Goal: Communication & Community: Answer question/provide support

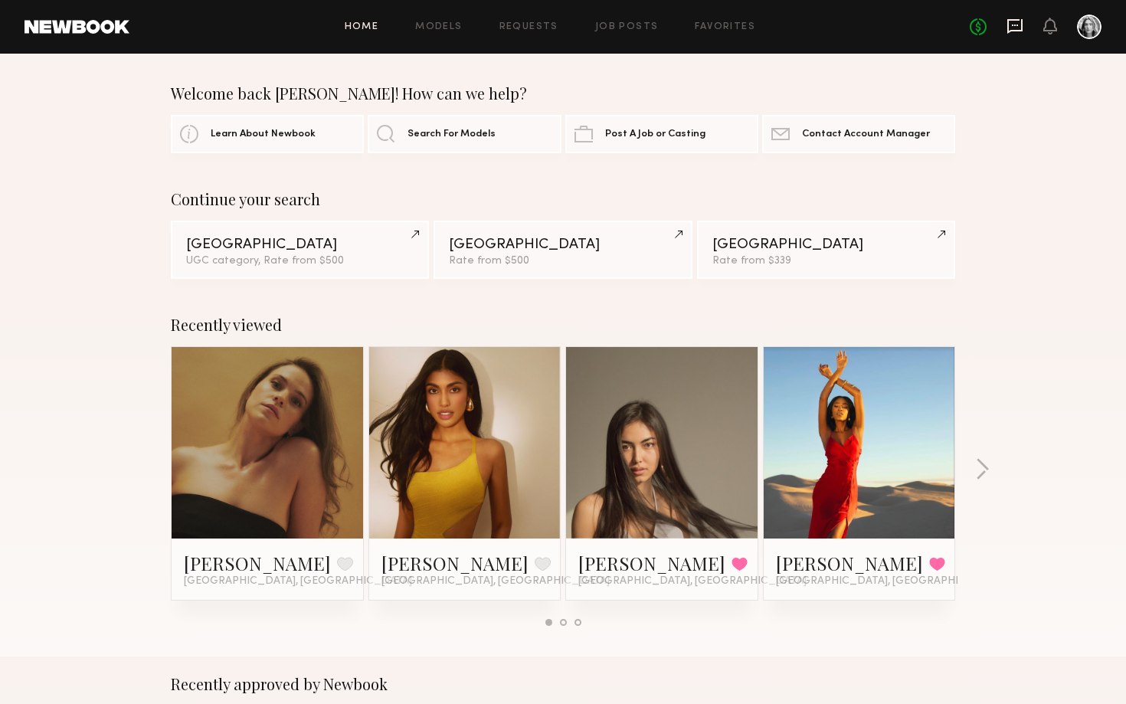
click at [1022, 26] on icon at bounding box center [1015, 26] width 15 height 15
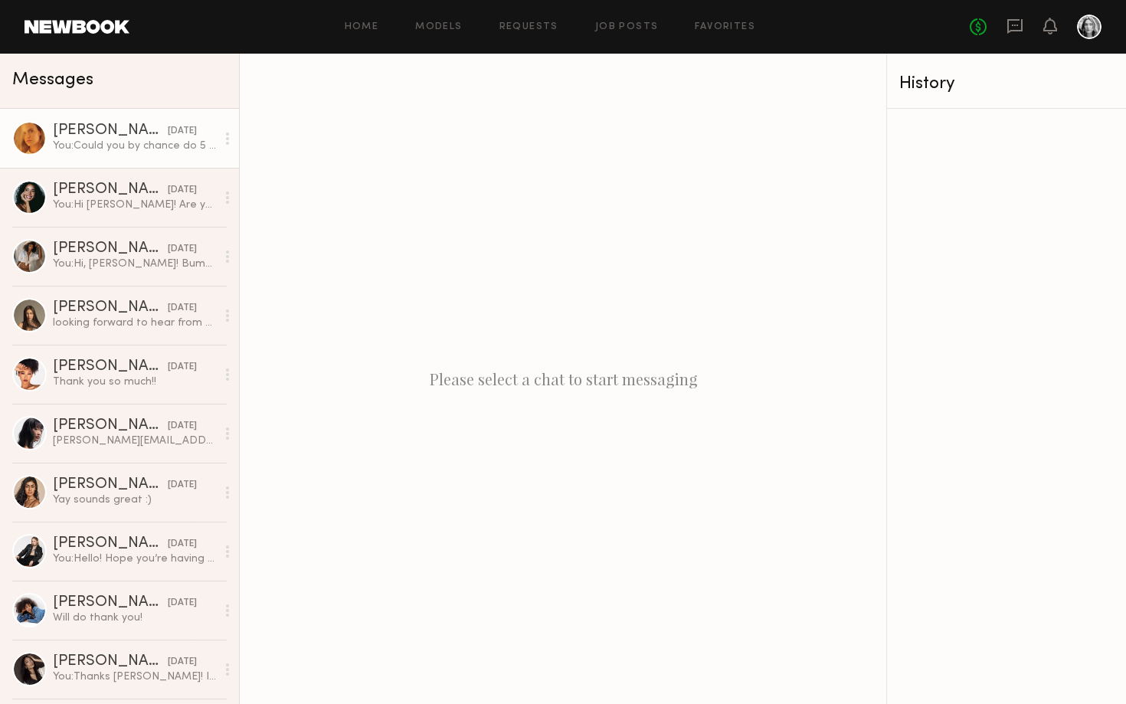
click at [130, 144] on div "You: Could you by chance do 5 hours total for $500?" at bounding box center [134, 146] width 163 height 15
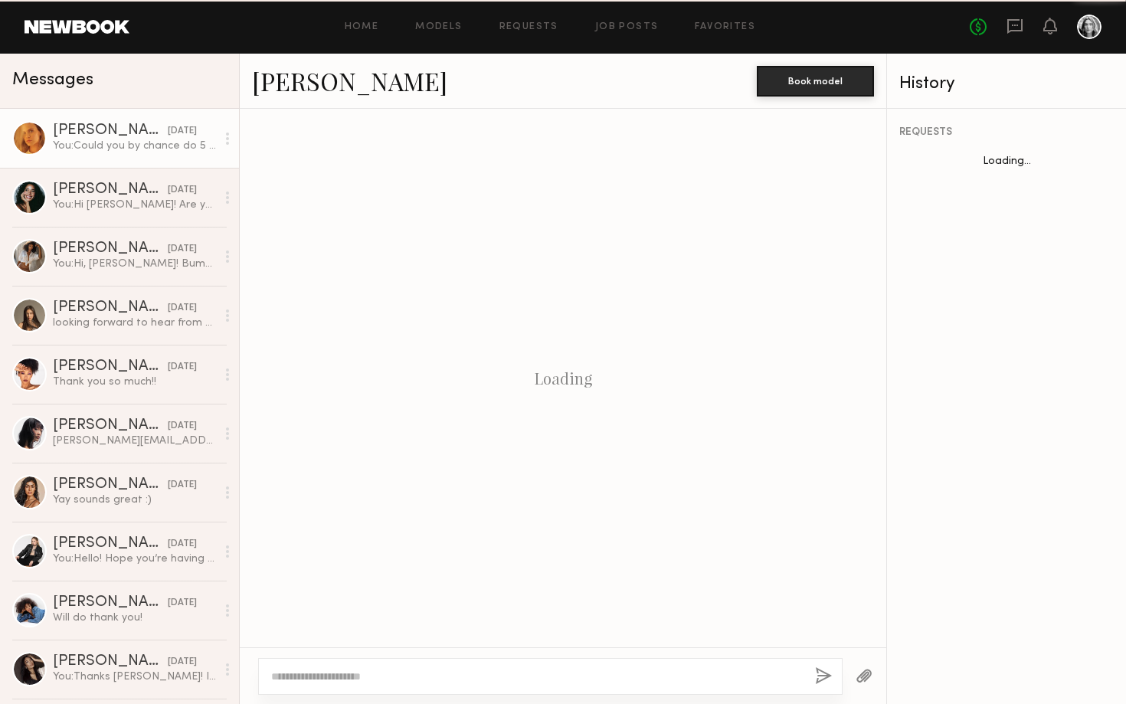
scroll to position [419, 0]
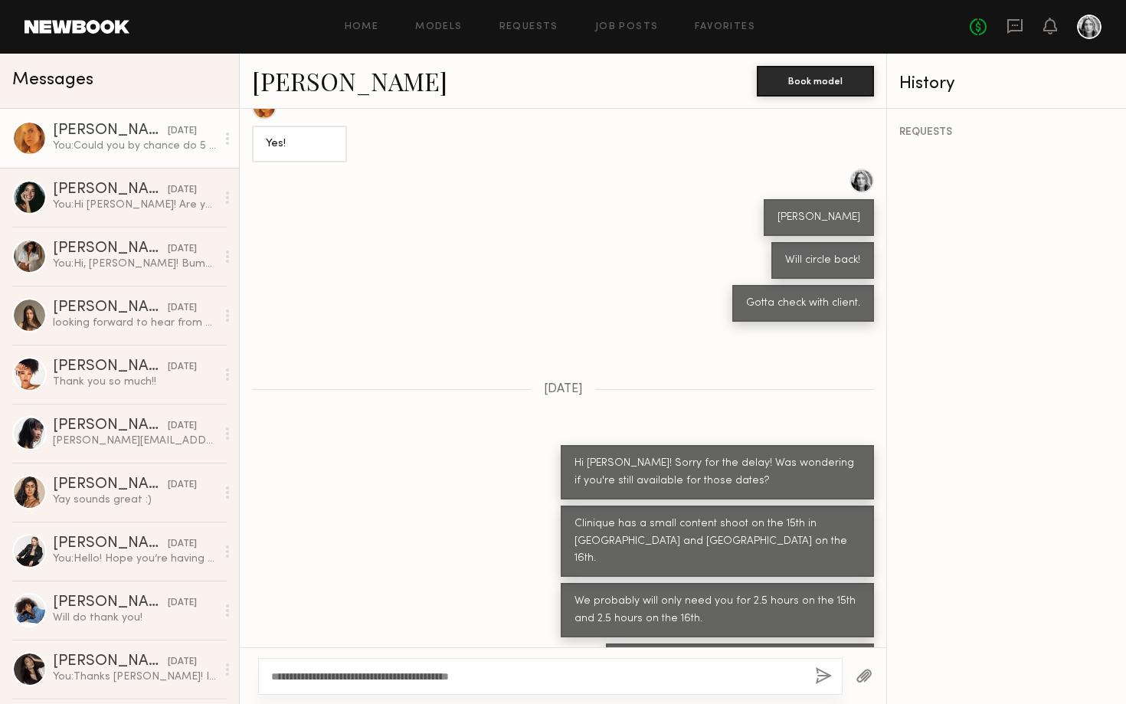
type textarea "**********"
click at [829, 683] on button "button" at bounding box center [823, 676] width 17 height 19
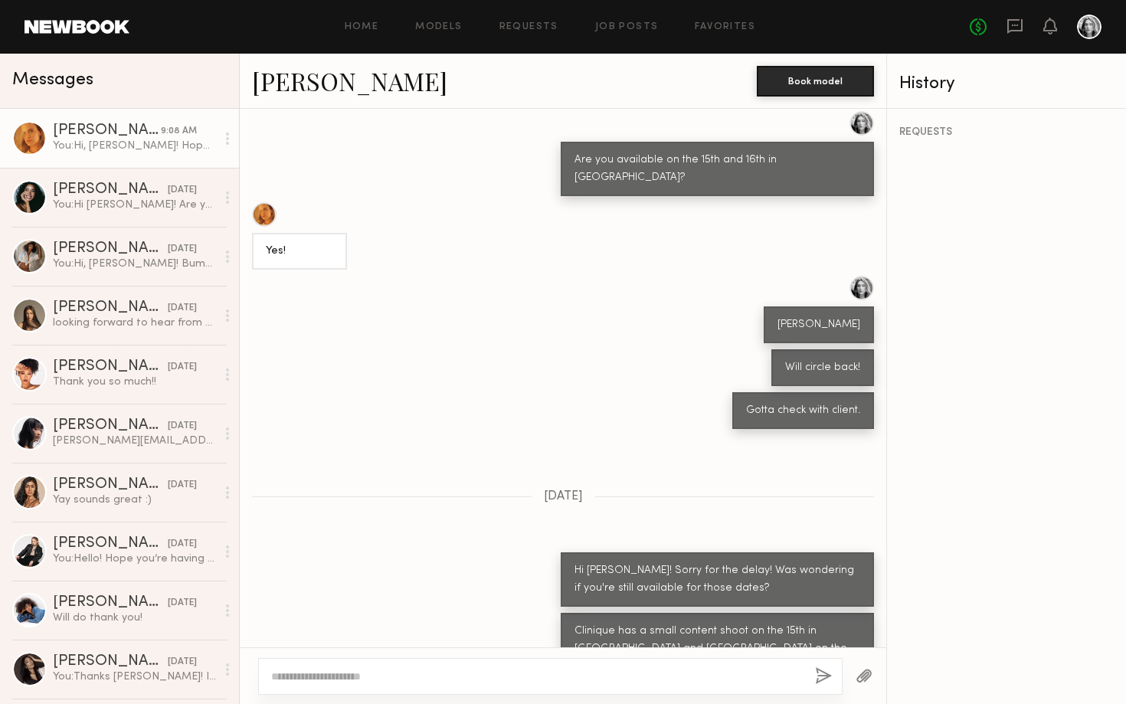
scroll to position [311, 0]
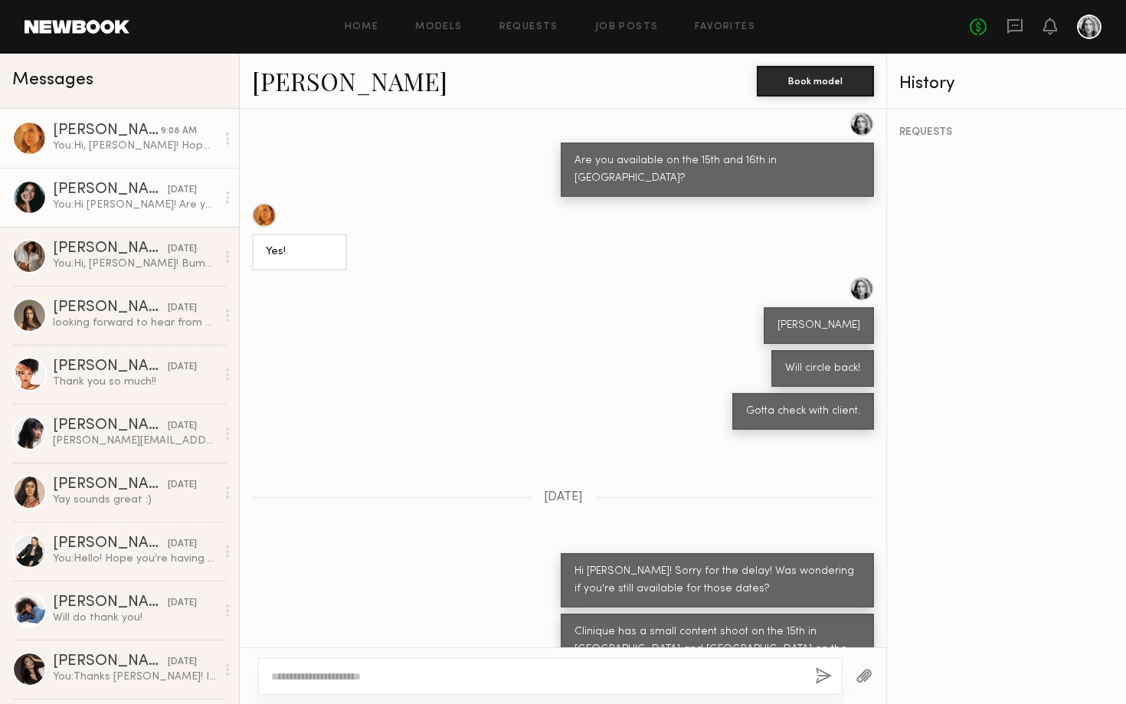
click at [164, 202] on div "You: Hi [PERSON_NAME]! Are you by chance available [DATE][DATE]? Have a shoot f…" at bounding box center [134, 205] width 163 height 15
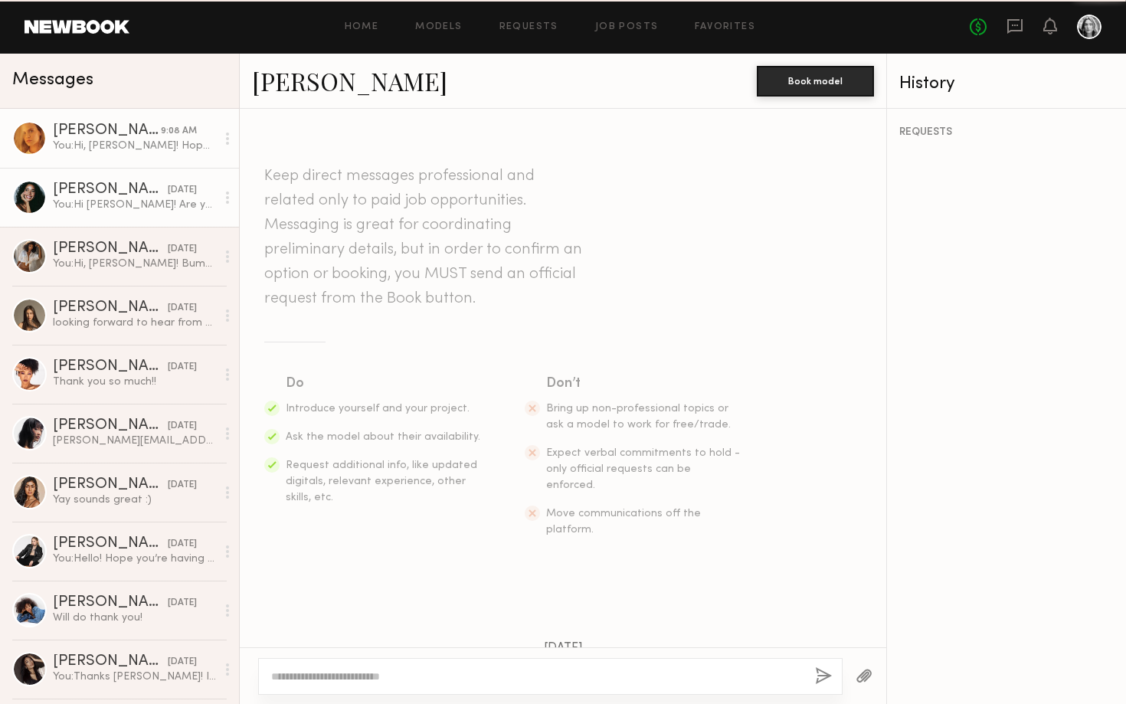
scroll to position [692, 0]
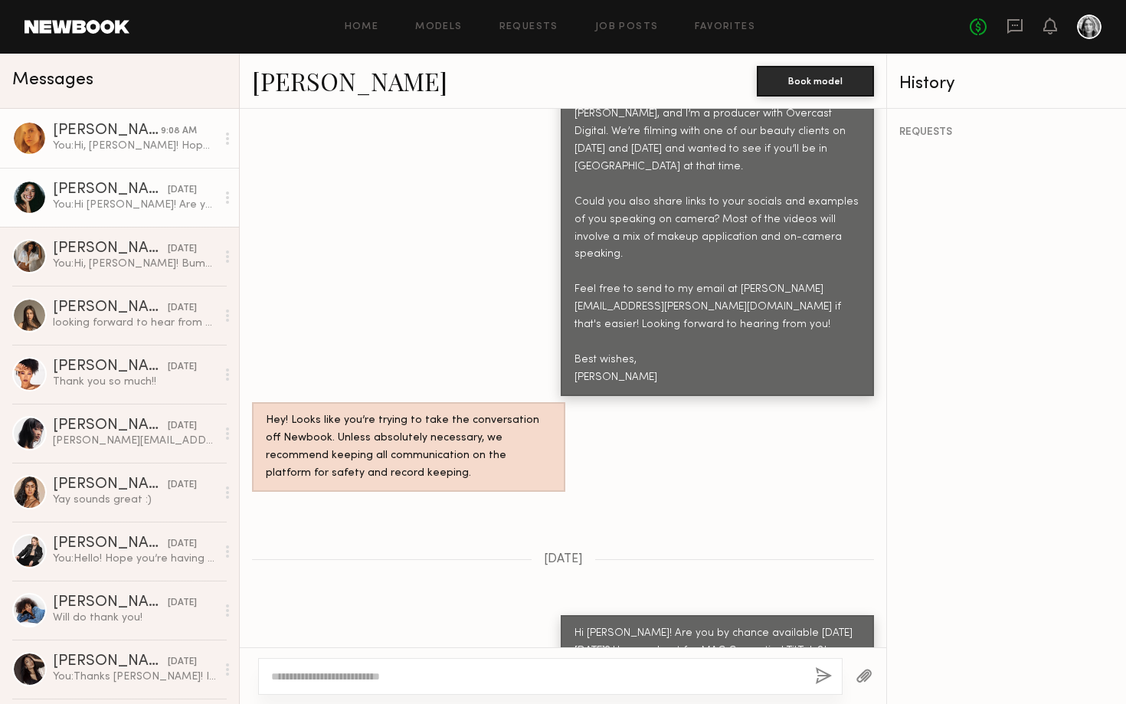
click at [149, 157] on link "[PERSON_NAME] 9:08 AM You: Hi, [PERSON_NAME]! Hope you're doing well! Bumping t…" at bounding box center [119, 138] width 239 height 59
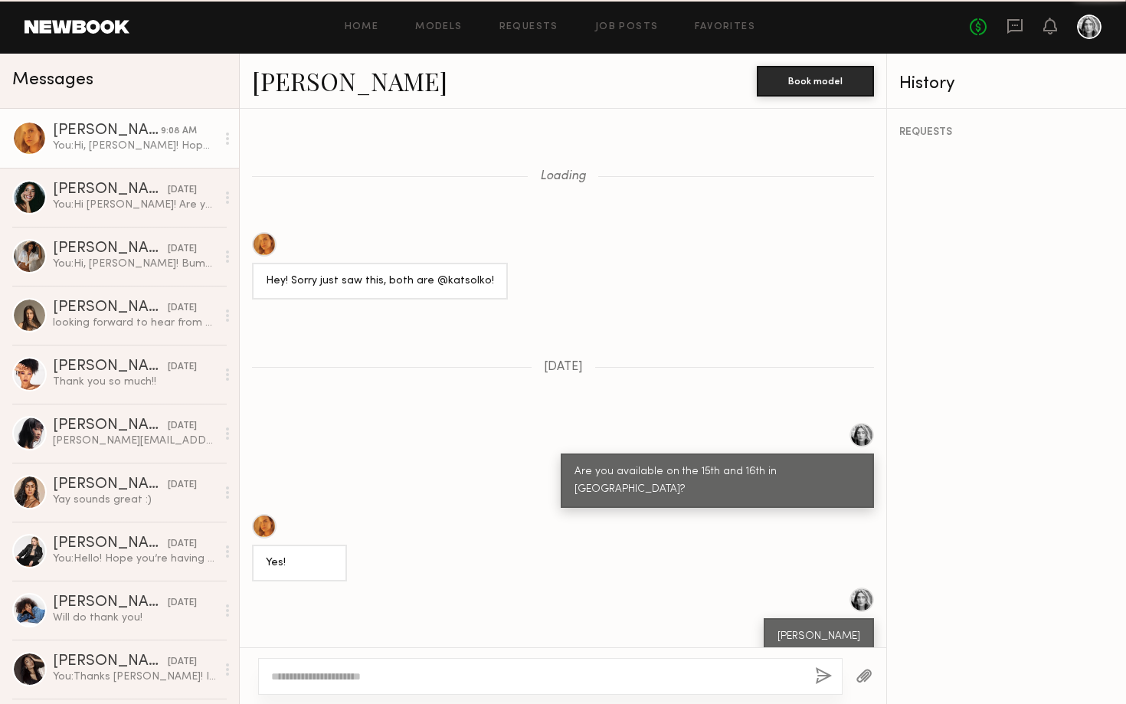
scroll to position [579, 0]
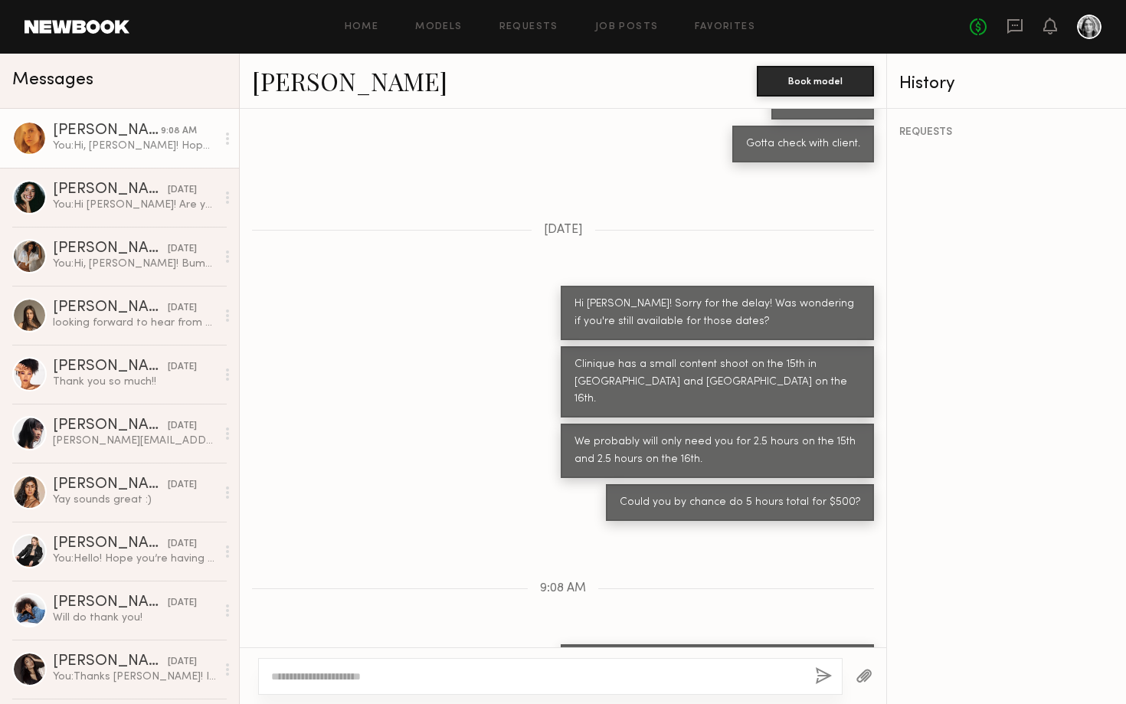
click at [507, 346] on div "Clinique has a small content shoot on the 15th in [GEOGRAPHIC_DATA] and [GEOGRA…" at bounding box center [563, 382] width 647 height 72
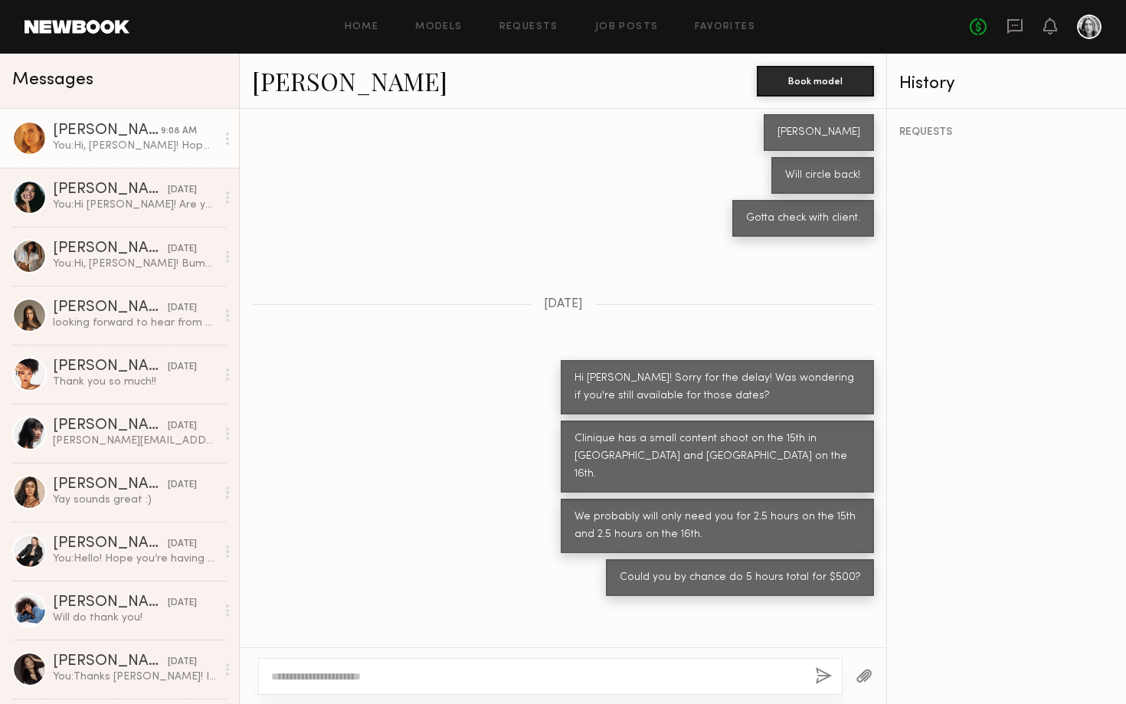
scroll to position [2729, 0]
